Goal: Task Accomplishment & Management: Complete application form

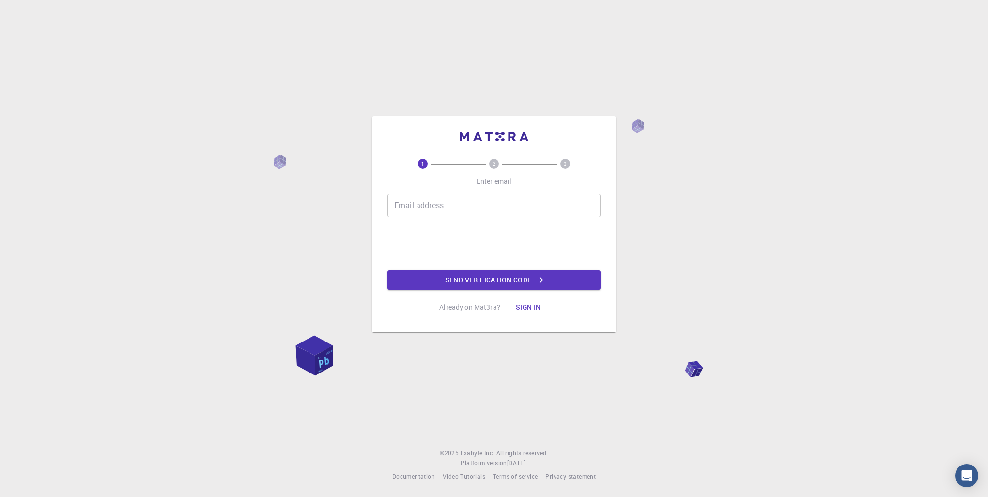
click at [449, 210] on input "Email address" at bounding box center [493, 205] width 213 height 23
type input "[EMAIL_ADDRESS][DOMAIN_NAME]"
click at [440, 276] on button "Send verification code" at bounding box center [493, 279] width 213 height 19
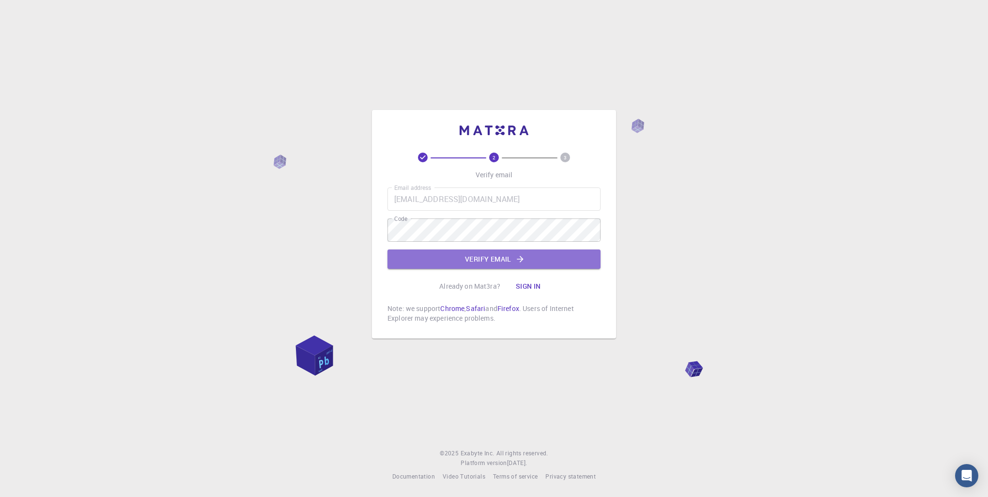
click at [457, 257] on button "Verify email" at bounding box center [493, 258] width 213 height 19
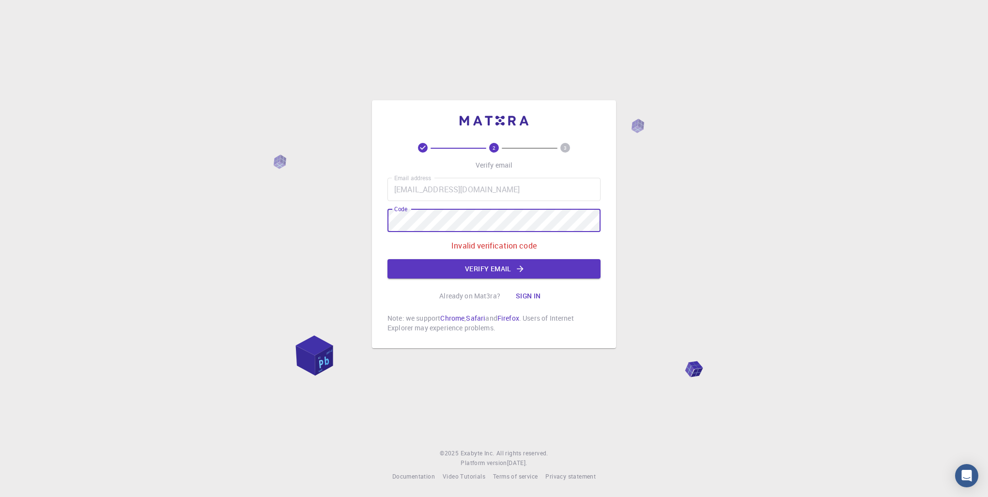
click at [368, 219] on div "2 3 Verify email Email address [EMAIL_ADDRESS][DOMAIN_NAME] Email address Code …" at bounding box center [494, 248] width 988 height 497
click at [476, 276] on button "Verify email" at bounding box center [493, 268] width 213 height 19
click at [225, 250] on div "2 3 Verify email Email address [EMAIL_ADDRESS][DOMAIN_NAME] Email address Code …" at bounding box center [494, 248] width 988 height 497
click at [240, 261] on div "2 3 Verify email Email address [EMAIL_ADDRESS][DOMAIN_NAME] Email address Code …" at bounding box center [494, 248] width 988 height 497
click at [269, 272] on div "2 3 Verify email Email address [EMAIL_ADDRESS][DOMAIN_NAME] Email address Code …" at bounding box center [494, 248] width 988 height 497
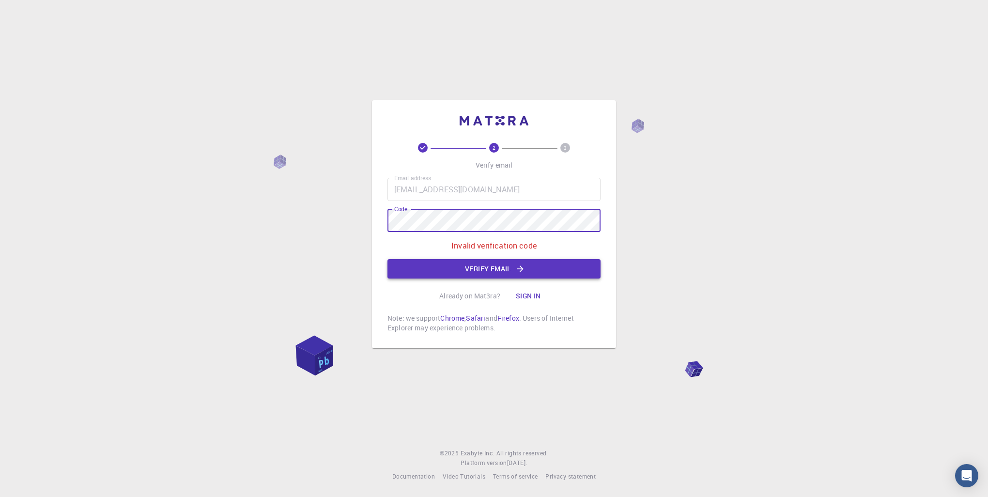
click at [470, 270] on button "Verify email" at bounding box center [493, 268] width 213 height 19
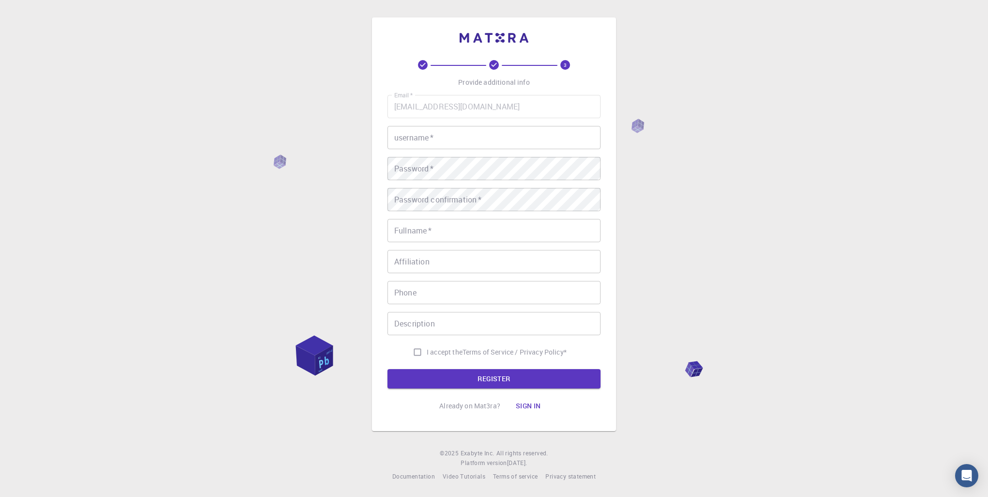
click at [424, 138] on input "username   *" at bounding box center [493, 137] width 213 height 23
type input "NotLux"
click at [427, 196] on div "Password confirmation   * Password confirmation   *" at bounding box center [493, 199] width 213 height 23
click at [115, 245] on div "3 Provide additional info Email   * [EMAIL_ADDRESS][DOMAIN_NAME] Email   * user…" at bounding box center [494, 248] width 988 height 497
click at [285, 218] on div "3 Provide additional info Email   * [EMAIL_ADDRESS][DOMAIN_NAME] Email   * user…" at bounding box center [494, 248] width 988 height 497
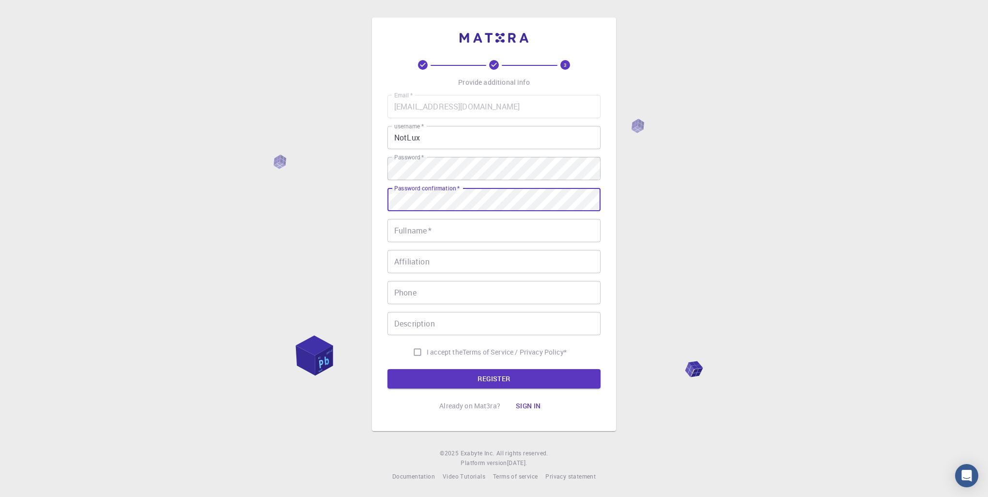
click at [489, 239] on input "Fullname   *" at bounding box center [493, 230] width 213 height 23
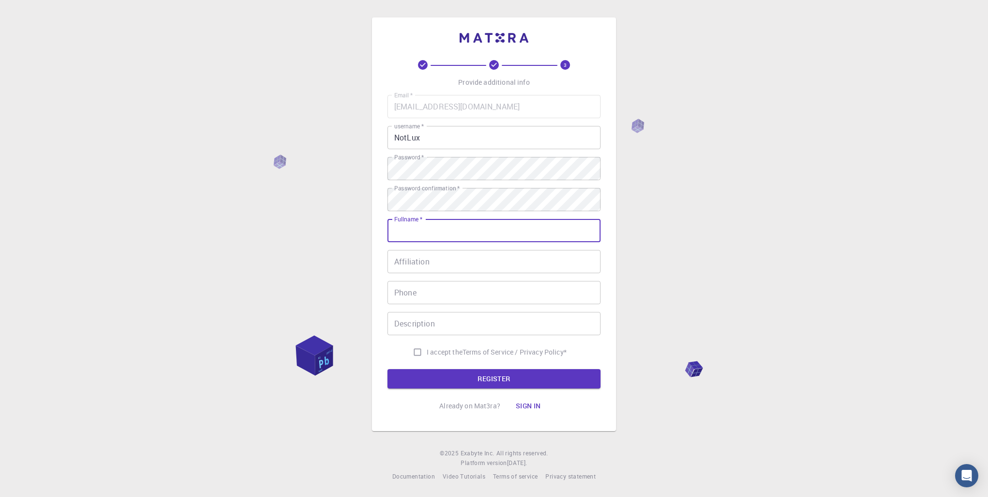
type input "ekku ylarakkola"
click at [425, 258] on input "Affiliation" at bounding box center [493, 261] width 213 height 23
drag, startPoint x: 418, startPoint y: 248, endPoint x: 404, endPoint y: 253, distance: 15.2
click at [404, 253] on div "Affiliation Affiliation" at bounding box center [493, 261] width 213 height 23
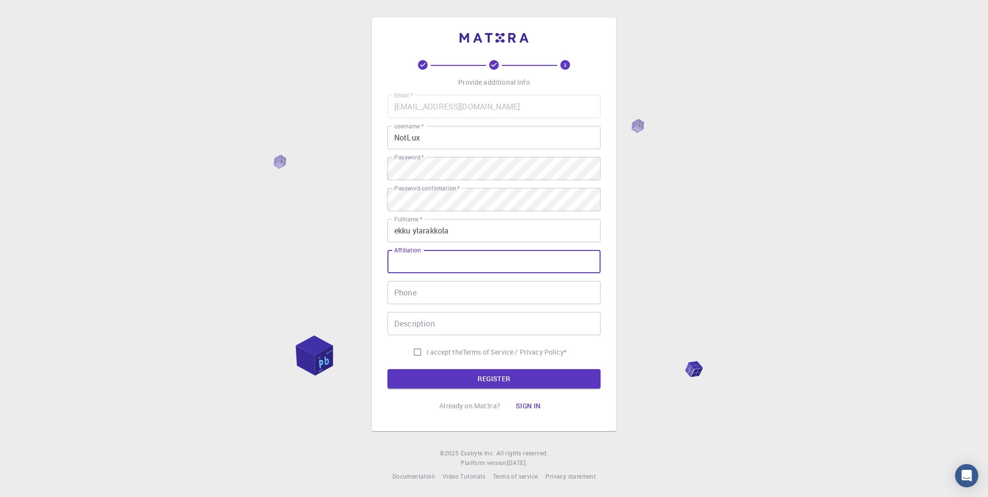
drag, startPoint x: 414, startPoint y: 260, endPoint x: 401, endPoint y: 247, distance: 18.5
click at [401, 247] on div "Email   * [EMAIL_ADDRESS][DOMAIN_NAME] Email   * username   * NotLux username  …" at bounding box center [493, 228] width 213 height 266
click at [404, 262] on input "Affiliation" at bounding box center [493, 261] width 213 height 23
drag, startPoint x: 424, startPoint y: 249, endPoint x: 414, endPoint y: 251, distance: 10.3
click at [409, 253] on div "Affiliation Affiliation" at bounding box center [493, 261] width 213 height 23
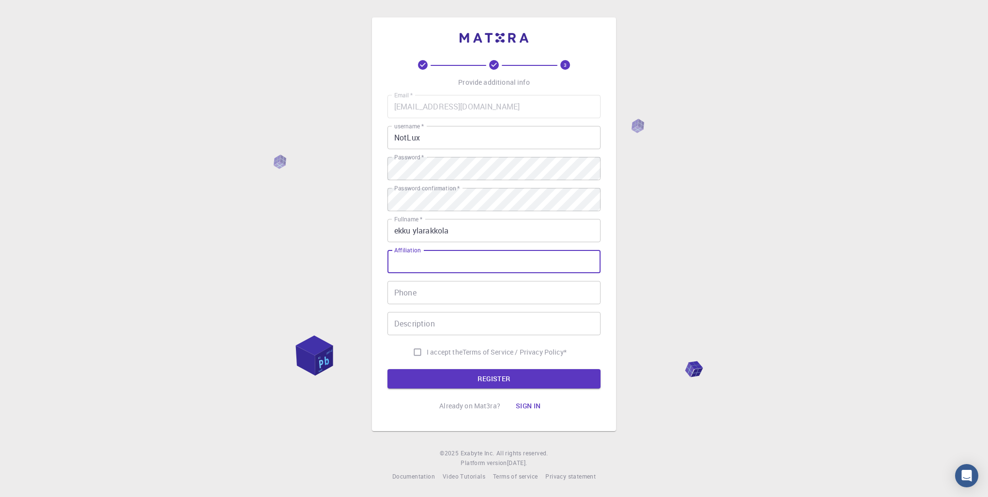
click at [413, 251] on div "Affiliation Affiliation" at bounding box center [493, 261] width 213 height 23
drag, startPoint x: 413, startPoint y: 248, endPoint x: 407, endPoint y: 257, distance: 10.1
click at [407, 255] on div "Affiliation Affiliation" at bounding box center [493, 261] width 213 height 23
drag, startPoint x: 406, startPoint y: 259, endPoint x: 344, endPoint y: 289, distance: 68.9
click at [344, 289] on div "3 Provide additional info Email   * [EMAIL_ADDRESS][DOMAIN_NAME] Email   * user…" at bounding box center [494, 248] width 988 height 497
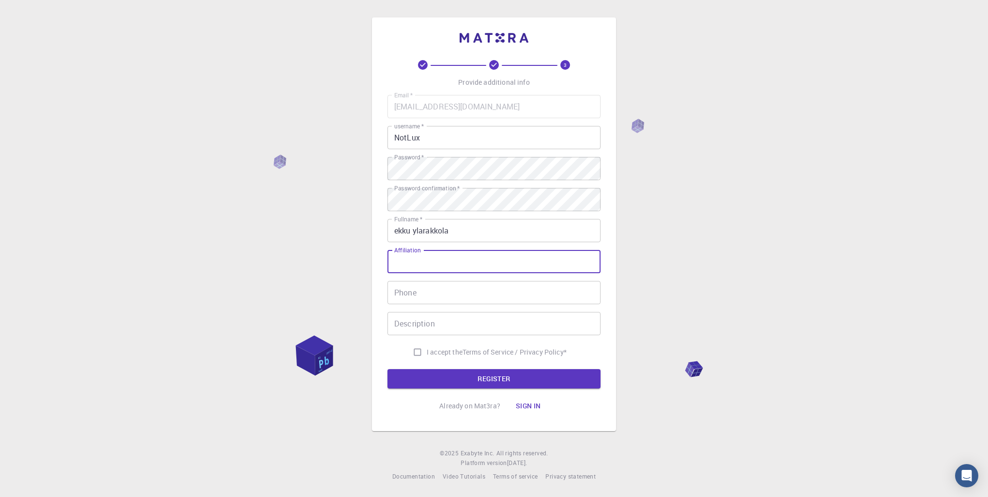
drag, startPoint x: 441, startPoint y: 261, endPoint x: 394, endPoint y: 247, distance: 48.6
click at [394, 250] on div "Affiliation Affiliation" at bounding box center [493, 261] width 213 height 23
click at [398, 253] on label "Affiliation" at bounding box center [407, 250] width 26 height 8
click at [398, 253] on input "Affiliation" at bounding box center [493, 261] width 213 height 23
click at [395, 254] on label "Affiliation" at bounding box center [407, 250] width 26 height 8
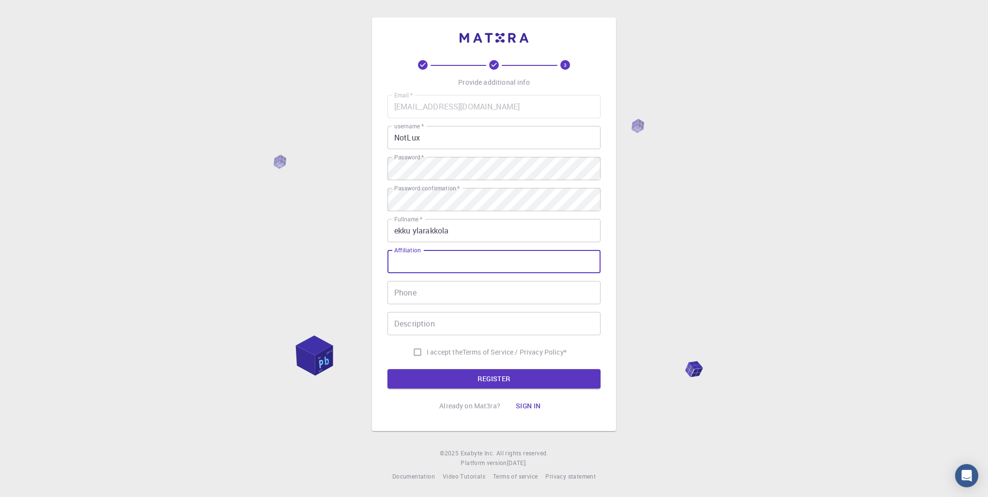
click at [395, 254] on input "Affiliation" at bounding box center [493, 261] width 213 height 23
click at [396, 256] on input "Affiliation" at bounding box center [493, 261] width 213 height 23
click at [407, 260] on input "Affiliation" at bounding box center [493, 261] width 213 height 23
drag, startPoint x: 405, startPoint y: 259, endPoint x: 421, endPoint y: 267, distance: 18.2
click at [410, 263] on input "Affiliation" at bounding box center [493, 261] width 213 height 23
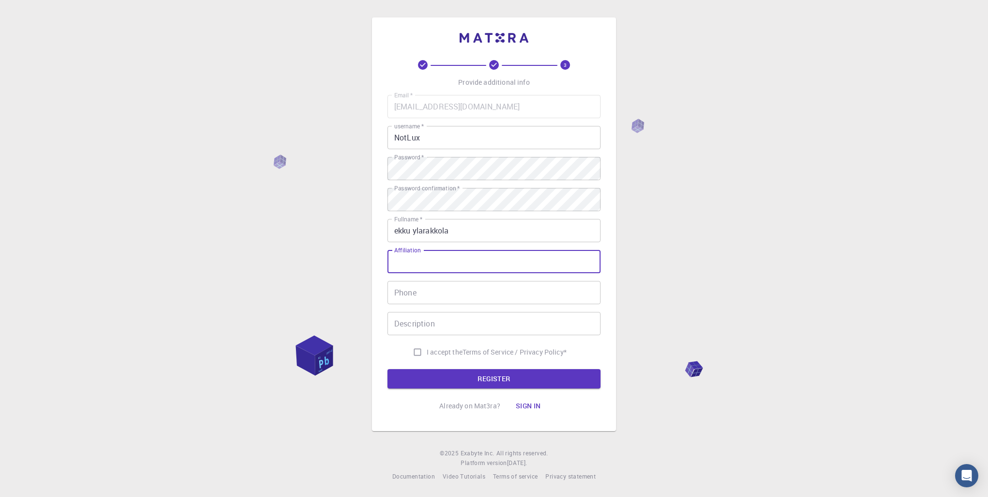
click at [432, 266] on input "Affiliation" at bounding box center [493, 261] width 213 height 23
click at [403, 304] on div "Email   * [EMAIL_ADDRESS][DOMAIN_NAME] Email   * username   * NotLux username  …" at bounding box center [493, 228] width 213 height 266
click at [403, 304] on input "Phone" at bounding box center [493, 292] width 213 height 23
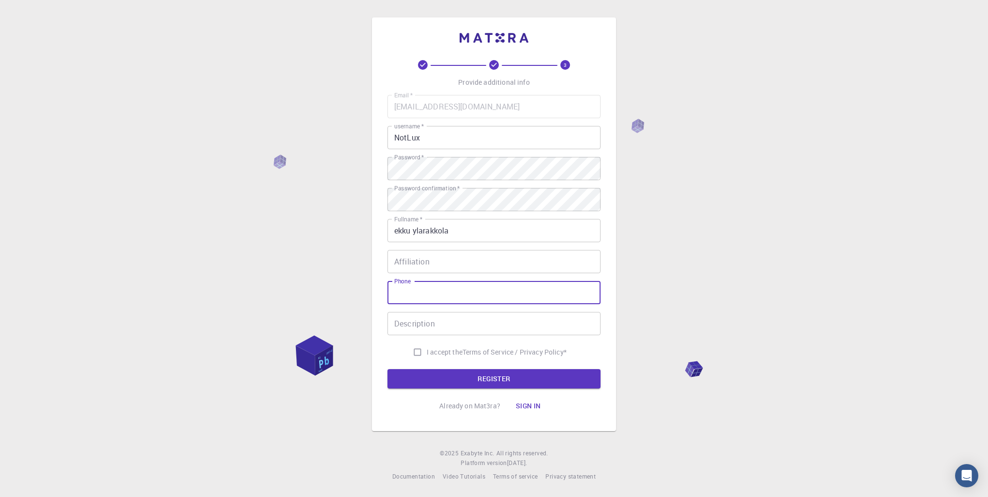
click at [411, 296] on input "Phone" at bounding box center [493, 292] width 213 height 23
drag, startPoint x: 411, startPoint y: 296, endPoint x: 406, endPoint y: 294, distance: 5.9
click at [410, 295] on input "Phone" at bounding box center [493, 292] width 213 height 23
click at [398, 288] on input "Phone" at bounding box center [493, 292] width 213 height 23
type input "[PHONE_NUMBER]"
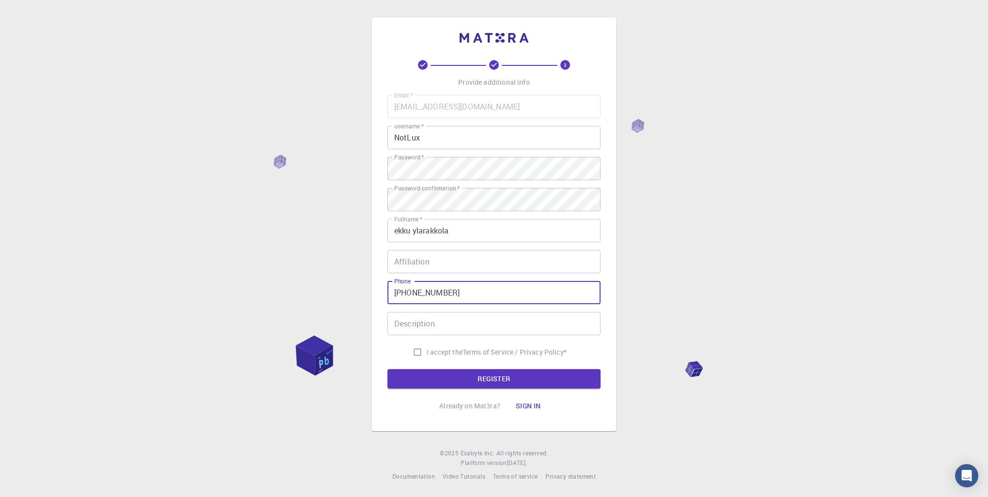
click at [420, 315] on div "Description Description" at bounding box center [493, 323] width 213 height 23
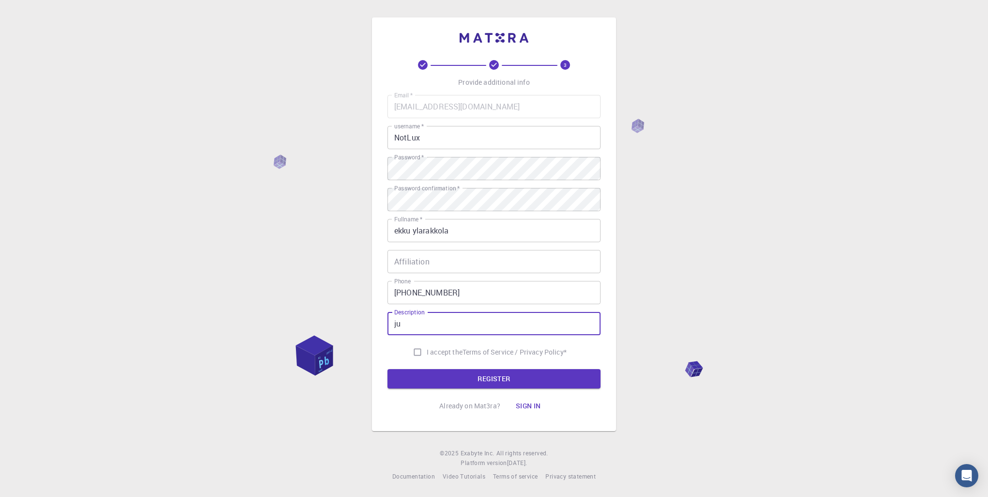
type input "j"
type input "i love [GEOGRAPHIC_DATA]"
click at [510, 367] on form "Email   * [EMAIL_ADDRESS][DOMAIN_NAME] Email   * username   * NotLux username  …" at bounding box center [493, 241] width 213 height 293
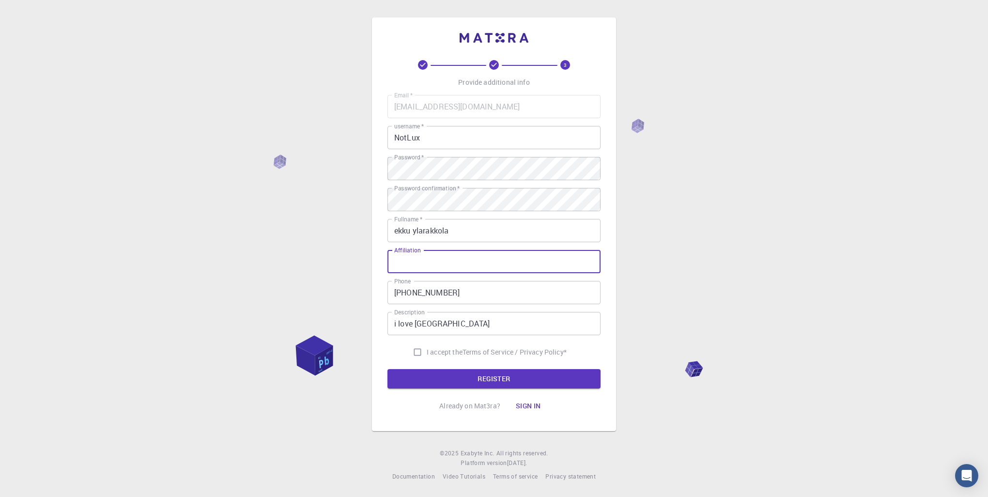
click at [416, 262] on input "Affiliation" at bounding box center [493, 261] width 213 height 23
type input "i"
type input "uhmm.."
click at [539, 380] on button "REGISTER" at bounding box center [493, 378] width 213 height 19
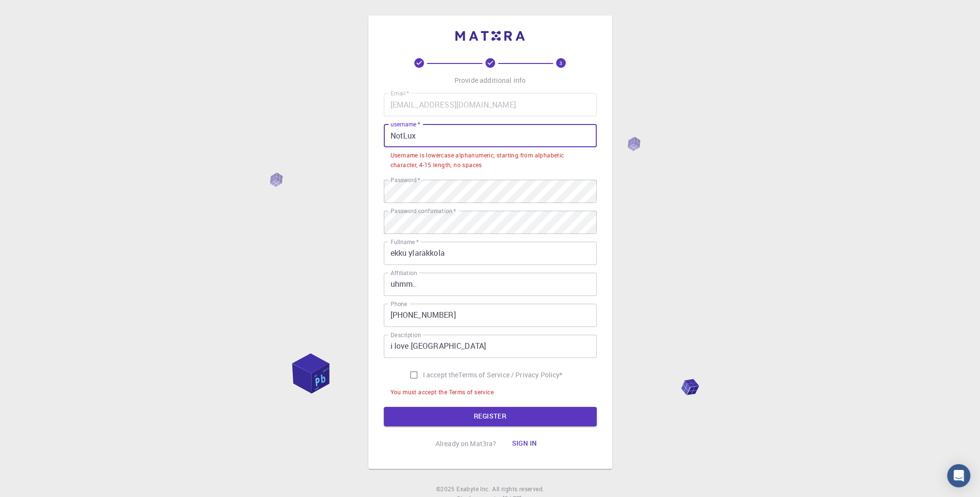
click at [402, 137] on input "NotLux" at bounding box center [490, 135] width 213 height 23
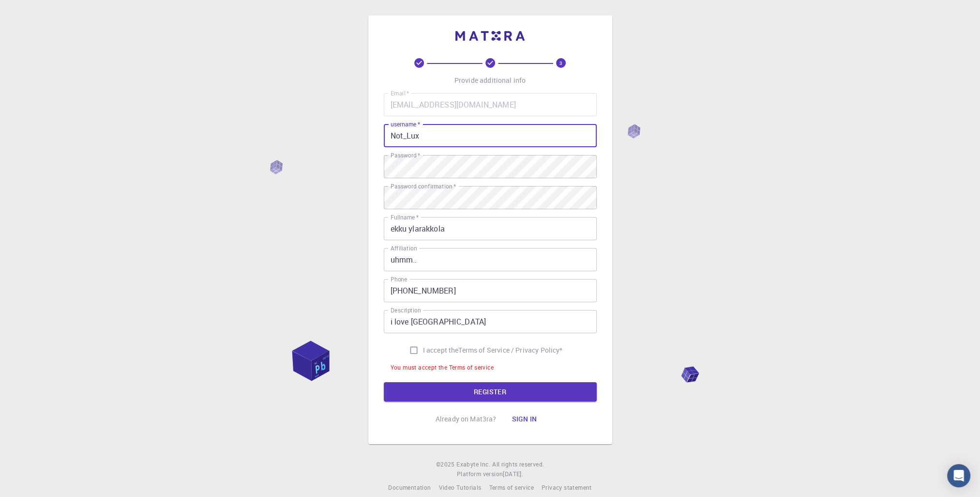
type input "Not_Lux"
drag, startPoint x: 695, startPoint y: 213, endPoint x: 629, endPoint y: 280, distance: 94.2
click at [694, 214] on div "3 Provide additional info Email   * [EMAIL_ADDRESS][DOMAIN_NAME] Email   * user…" at bounding box center [490, 254] width 980 height 508
click at [532, 385] on button "REGISTER" at bounding box center [490, 391] width 213 height 19
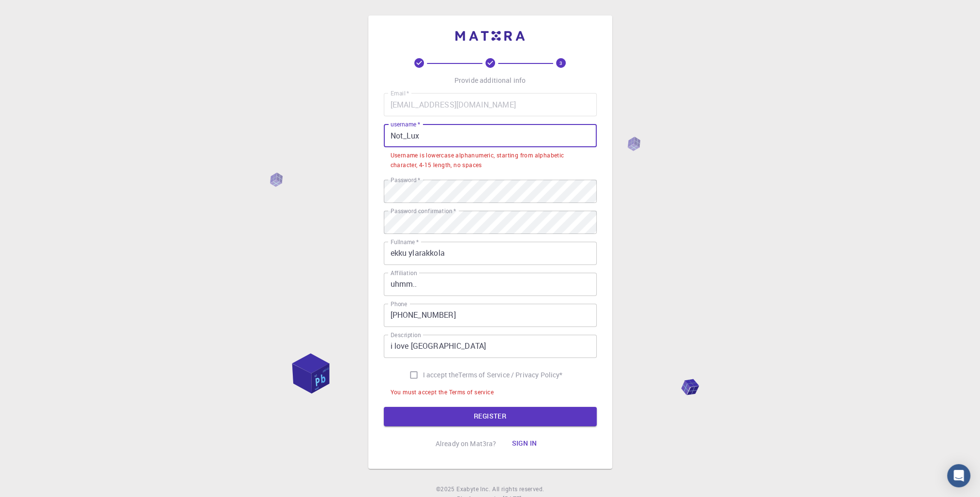
drag, startPoint x: 431, startPoint y: 135, endPoint x: 390, endPoint y: 134, distance: 40.7
click at [390, 134] on input "Not_Lux" at bounding box center [490, 135] width 213 height 23
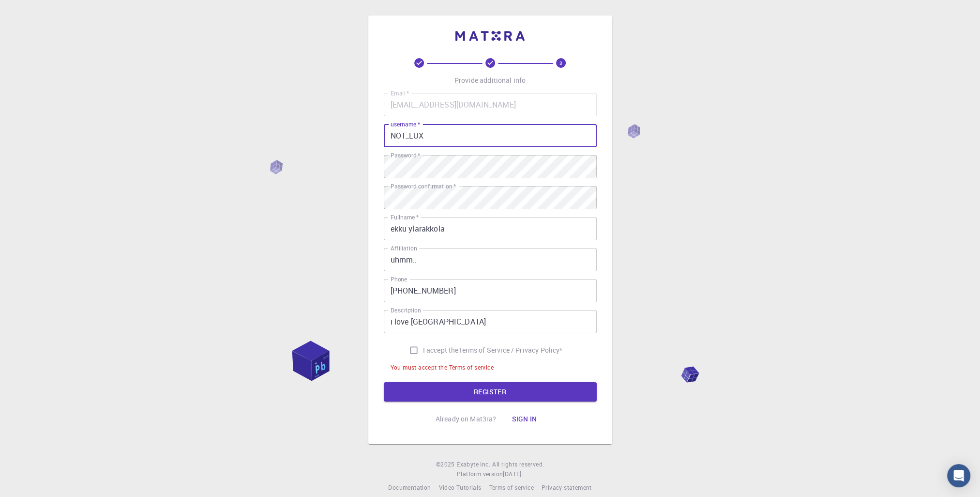
click at [488, 396] on button "REGISTER" at bounding box center [490, 391] width 213 height 19
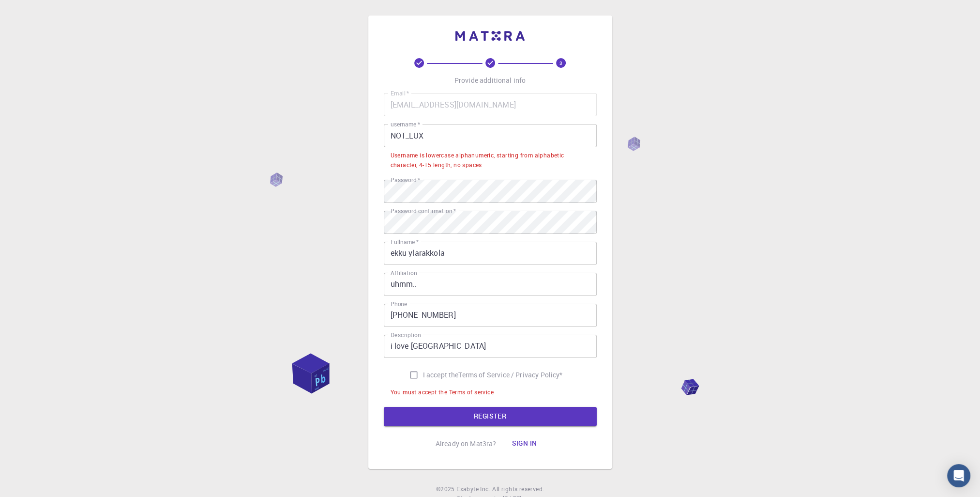
click at [412, 130] on input "NOT_LUX" at bounding box center [490, 135] width 213 height 23
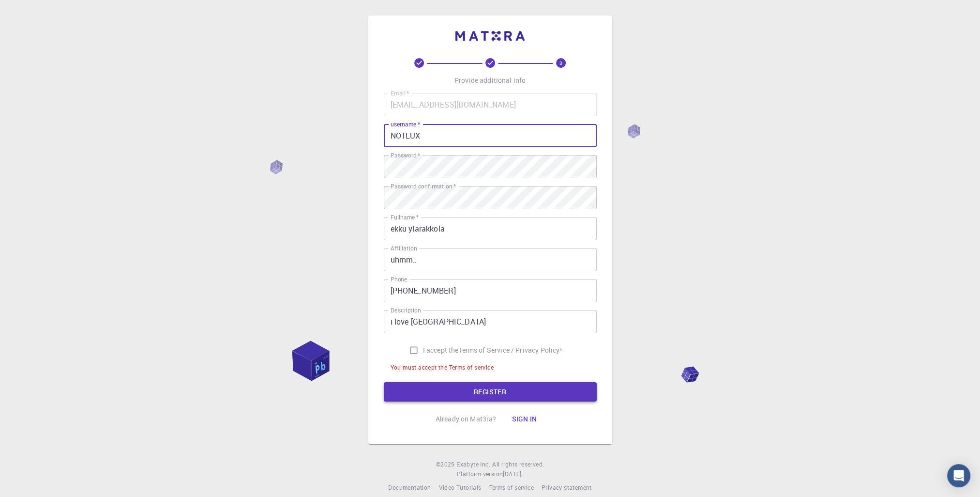
click at [486, 396] on button "REGISTER" at bounding box center [490, 391] width 213 height 19
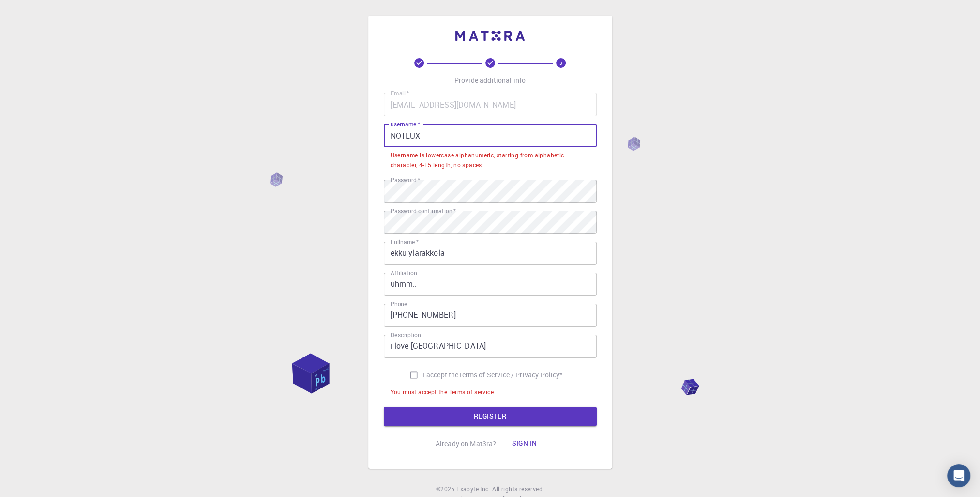
click at [433, 131] on input "NOTLUX" at bounding box center [490, 135] width 213 height 23
click at [393, 140] on input "NOTLUX" at bounding box center [490, 135] width 213 height 23
click at [389, 138] on input "NOTLUX" at bounding box center [490, 135] width 213 height 23
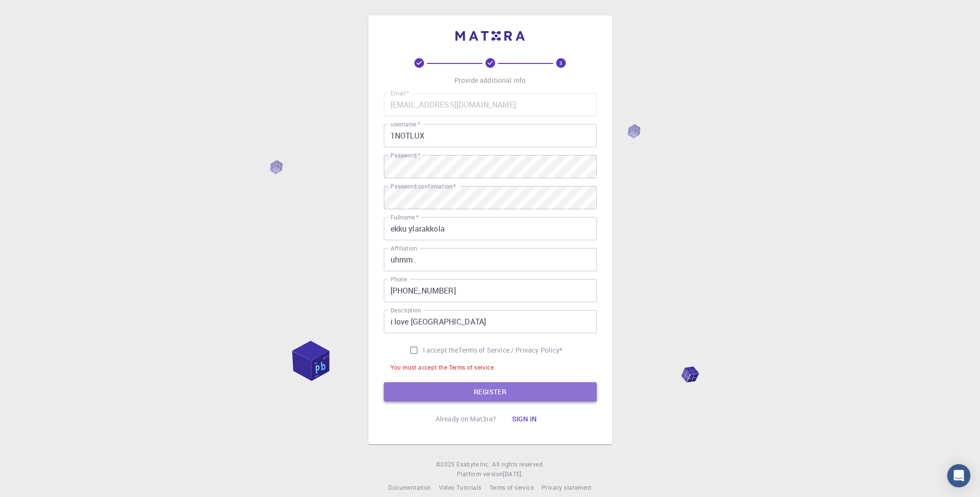
click at [496, 384] on button "REGISTER" at bounding box center [490, 391] width 213 height 19
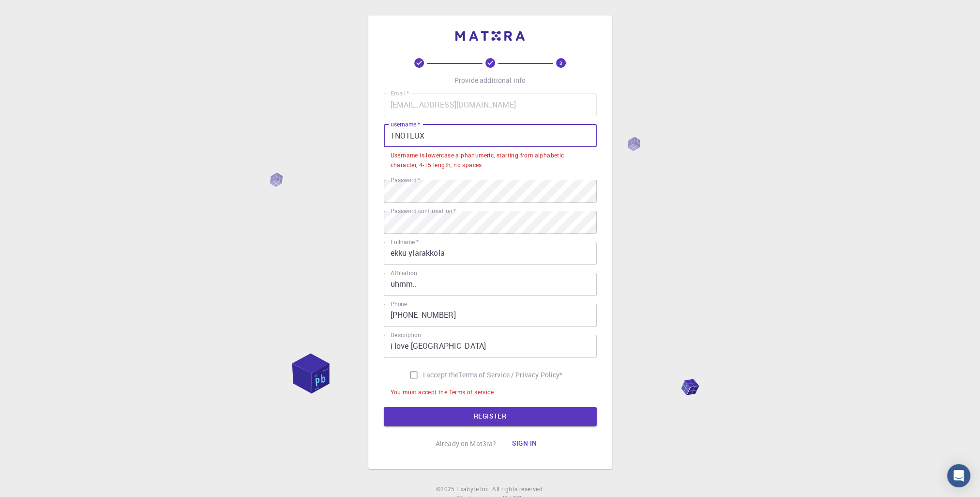
drag, startPoint x: 450, startPoint y: 142, endPoint x: 397, endPoint y: 152, distance: 54.0
click at [397, 152] on div "username   * 1NOTLUX username   * Username is lowercase alphanumeric, starting …" at bounding box center [490, 148] width 213 height 48
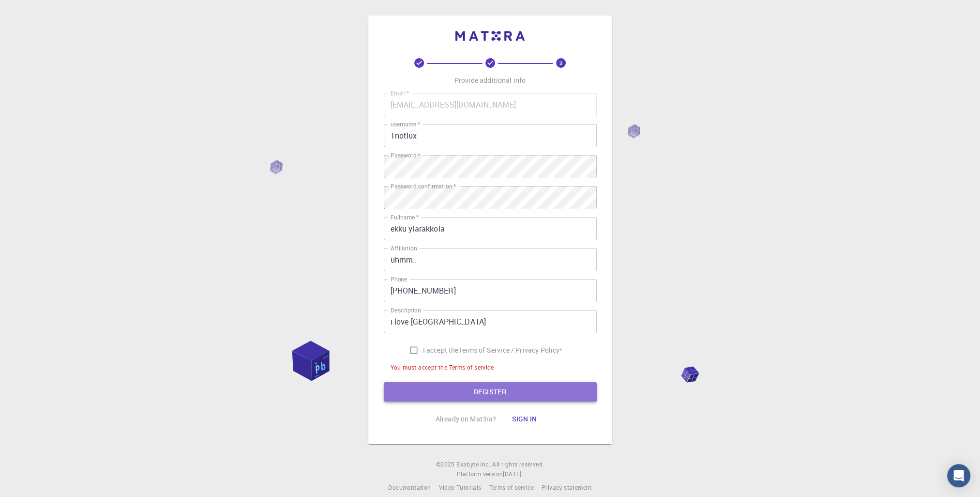
click at [497, 382] on button "REGISTER" at bounding box center [490, 391] width 213 height 19
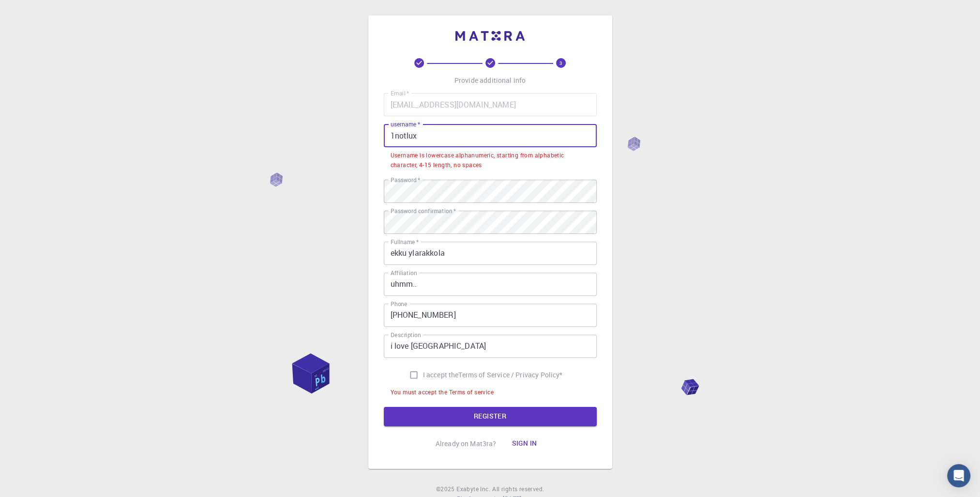
drag, startPoint x: 447, startPoint y: 130, endPoint x: 396, endPoint y: 146, distance: 53.8
click at [396, 146] on input "1notlux" at bounding box center [490, 135] width 213 height 23
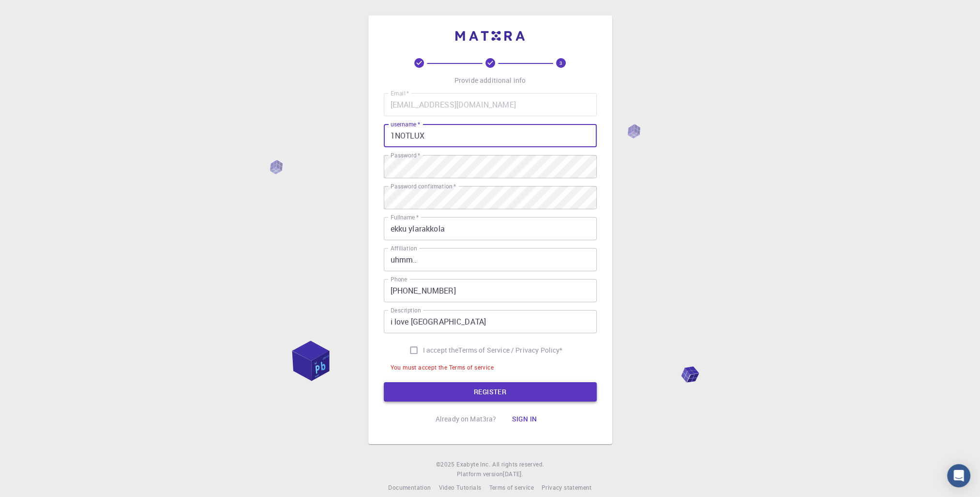
type input "1NOTLUX"
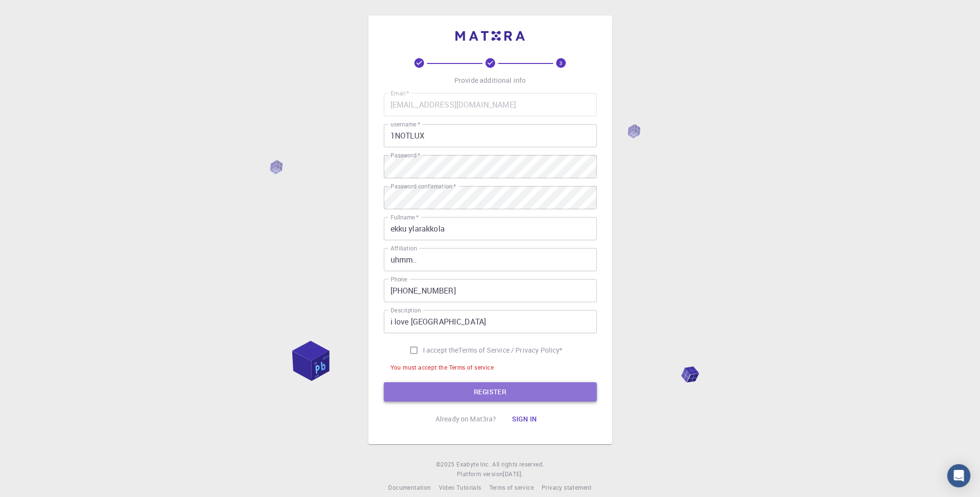
click at [528, 395] on button "REGISTER" at bounding box center [490, 391] width 213 height 19
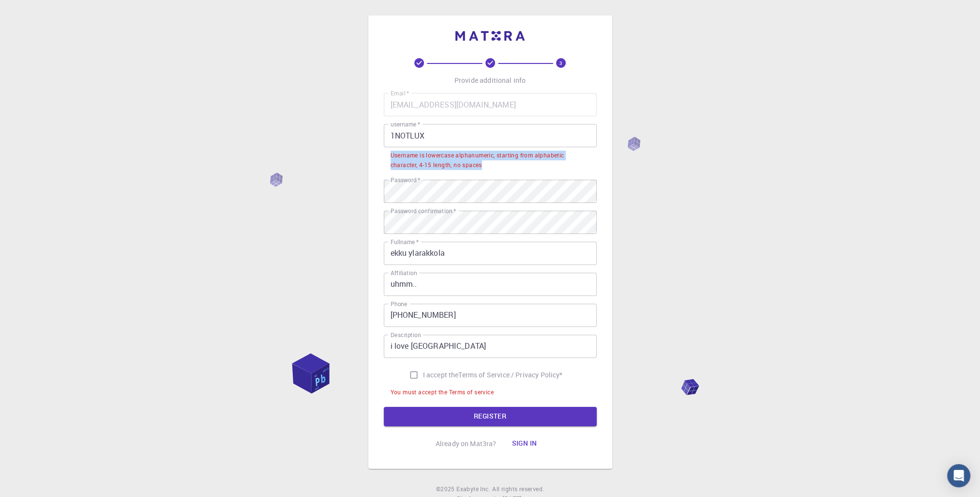
drag, startPoint x: 392, startPoint y: 158, endPoint x: 484, endPoint y: 167, distance: 92.9
click at [484, 167] on div "Username is lowercase alphanumeric, starting from alphabetic character, 4-15 le…" at bounding box center [490, 160] width 199 height 19
drag, startPoint x: 484, startPoint y: 167, endPoint x: 462, endPoint y: 161, distance: 23.0
copy div "Username is lowercase alphanumeric, starting from alphabetic character, 4-15 le…"
click at [768, 124] on div "3 Provide additional info Email   * [EMAIL_ADDRESS][DOMAIN_NAME] Email   * user…" at bounding box center [490, 266] width 980 height 532
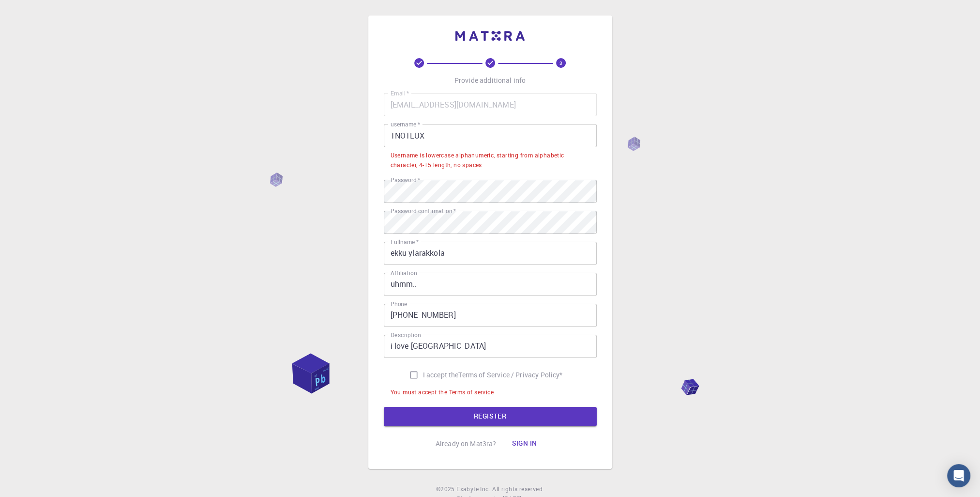
click at [87, 238] on div "3 Provide additional info Email   * [EMAIL_ADDRESS][DOMAIN_NAME] Email   * user…" at bounding box center [490, 266] width 980 height 532
drag, startPoint x: 455, startPoint y: 140, endPoint x: 294, endPoint y: 174, distance: 164.7
click at [294, 174] on div "3 Provide additional info Email   * [EMAIL_ADDRESS][DOMAIN_NAME] Email   * user…" at bounding box center [490, 266] width 980 height 532
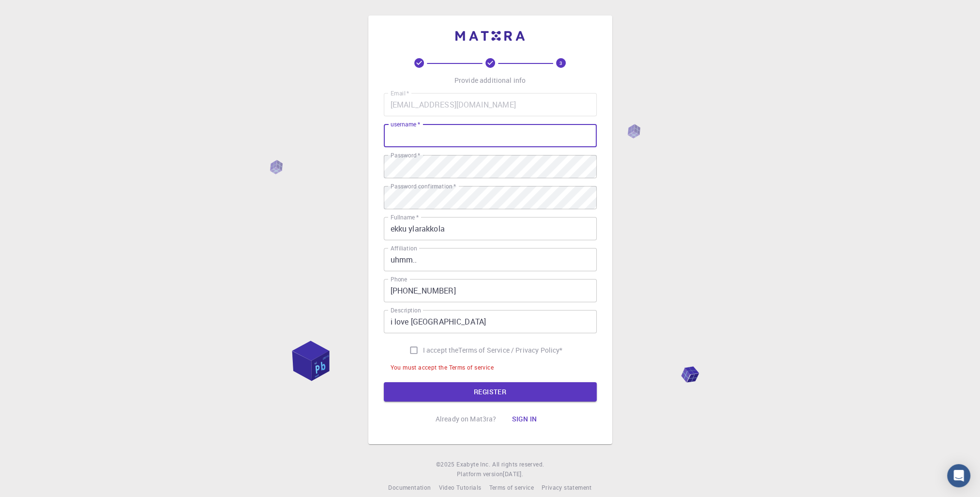
paste input "mat3r4u"
type input "mat3r4ulux"
drag, startPoint x: 459, startPoint y: 399, endPoint x: 468, endPoint y: 386, distance: 16.0
click at [468, 386] on button "REGISTER" at bounding box center [490, 391] width 213 height 19
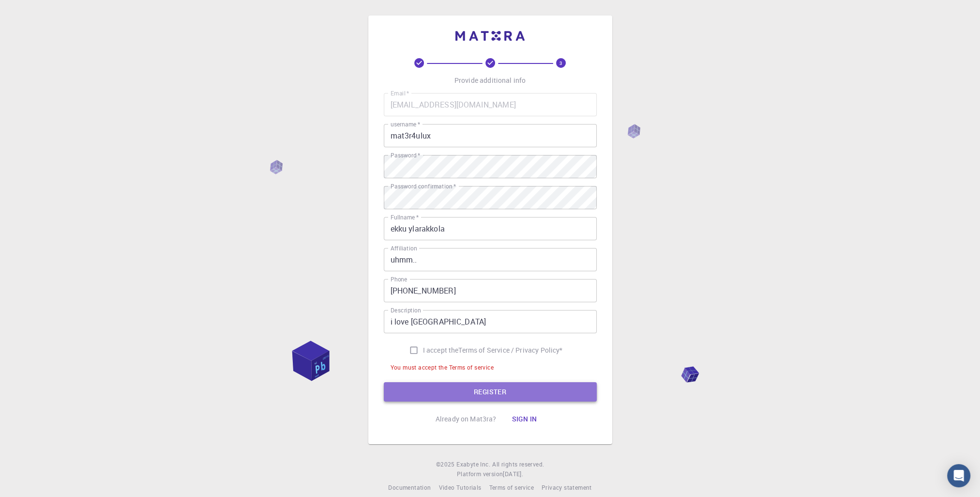
click at [461, 387] on button "REGISTER" at bounding box center [490, 391] width 213 height 19
click at [410, 340] on div "Email   * [EMAIL_ADDRESS][DOMAIN_NAME] Email   * username   * mat3r4ulux userna…" at bounding box center [490, 233] width 213 height 281
click at [409, 357] on input "I accept the Terms of Service / Privacy Policy *" at bounding box center [414, 350] width 18 height 18
checkbox input "true"
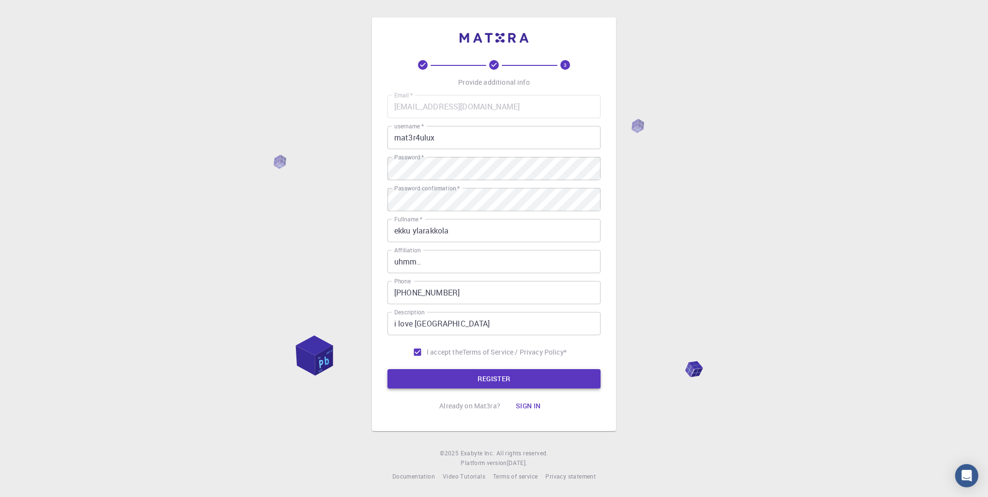
click at [428, 382] on button "REGISTER" at bounding box center [493, 378] width 213 height 19
drag, startPoint x: 532, startPoint y: 375, endPoint x: 454, endPoint y: 392, distance: 80.2
click at [454, 392] on div "3 Provide additional info Email   * [EMAIL_ADDRESS][DOMAIN_NAME] Email   * user…" at bounding box center [493, 237] width 213 height 355
click at [835, 407] on div "3 Provide additional info Email   * [EMAIL_ADDRESS][DOMAIN_NAME] Email   * user…" at bounding box center [494, 248] width 988 height 497
